Goal: Navigation & Orientation: Find specific page/section

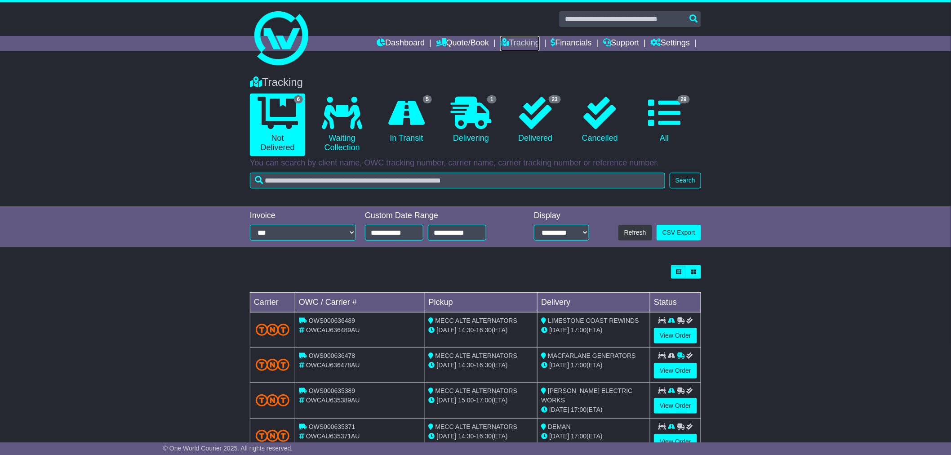
click at [518, 43] on link "Tracking" at bounding box center [520, 43] width 40 height 15
click at [560, 44] on link "Financials" at bounding box center [571, 43] width 41 height 15
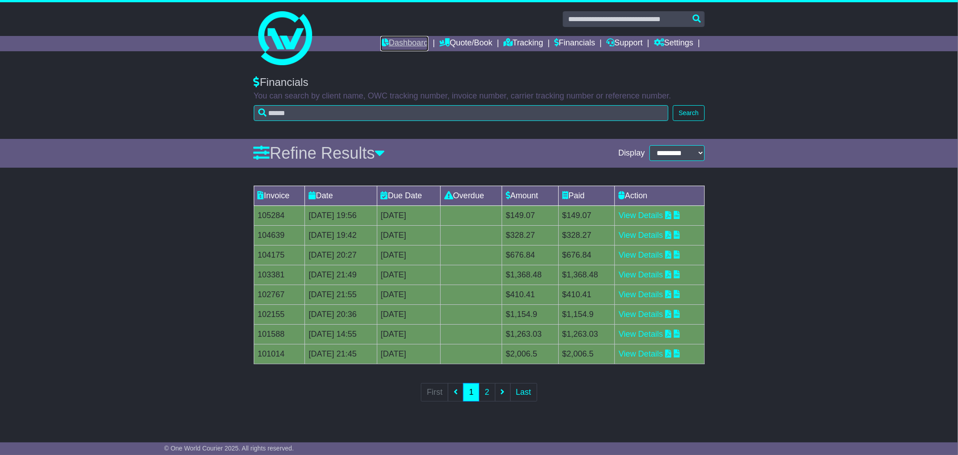
click at [385, 43] on link "Dashboard" at bounding box center [405, 43] width 48 height 15
